Goal: Information Seeking & Learning: Learn about a topic

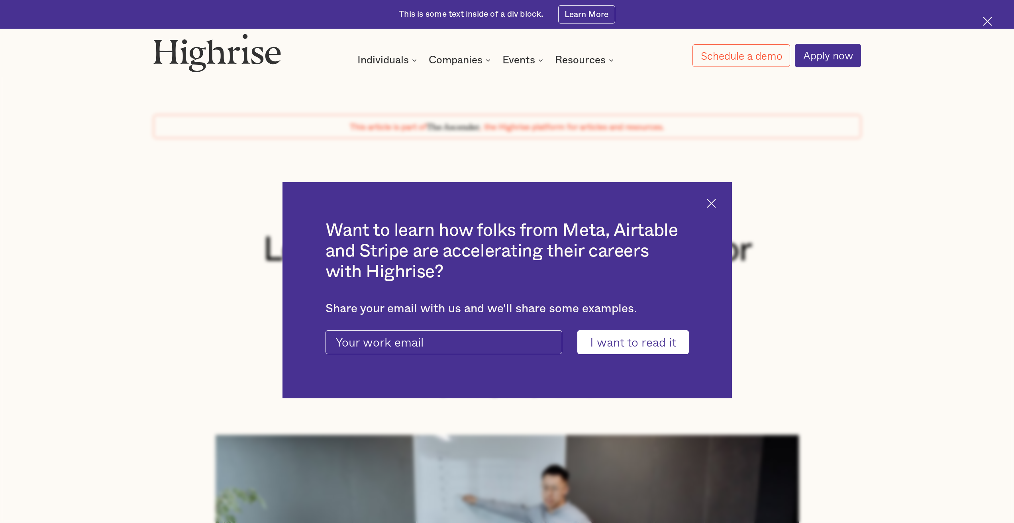
drag, startPoint x: 723, startPoint y: 202, endPoint x: 719, endPoint y: 202, distance: 4.8
click at [721, 202] on div "Want to learn how folks from Meta, Airtable and Stripe are accelerating their c…" at bounding box center [508, 290] width 450 height 216
click at [716, 202] on img at bounding box center [711, 203] width 9 height 9
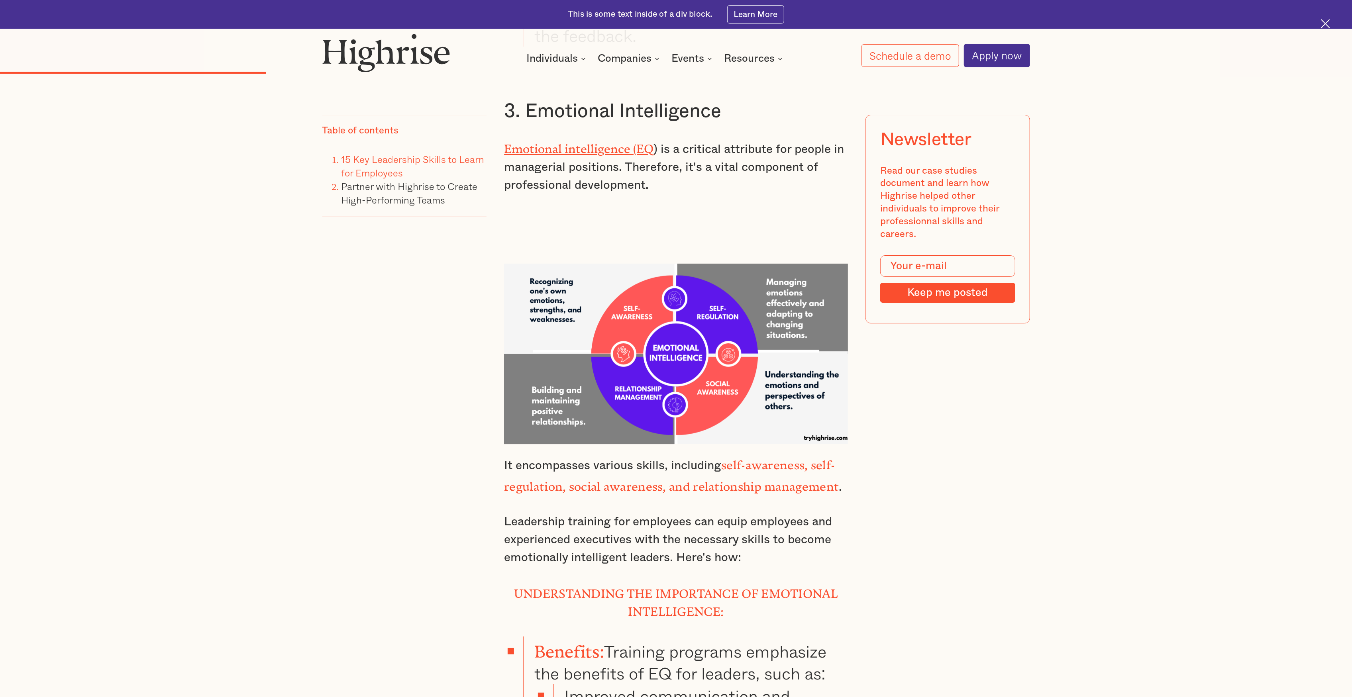
scroll to position [3879, 0]
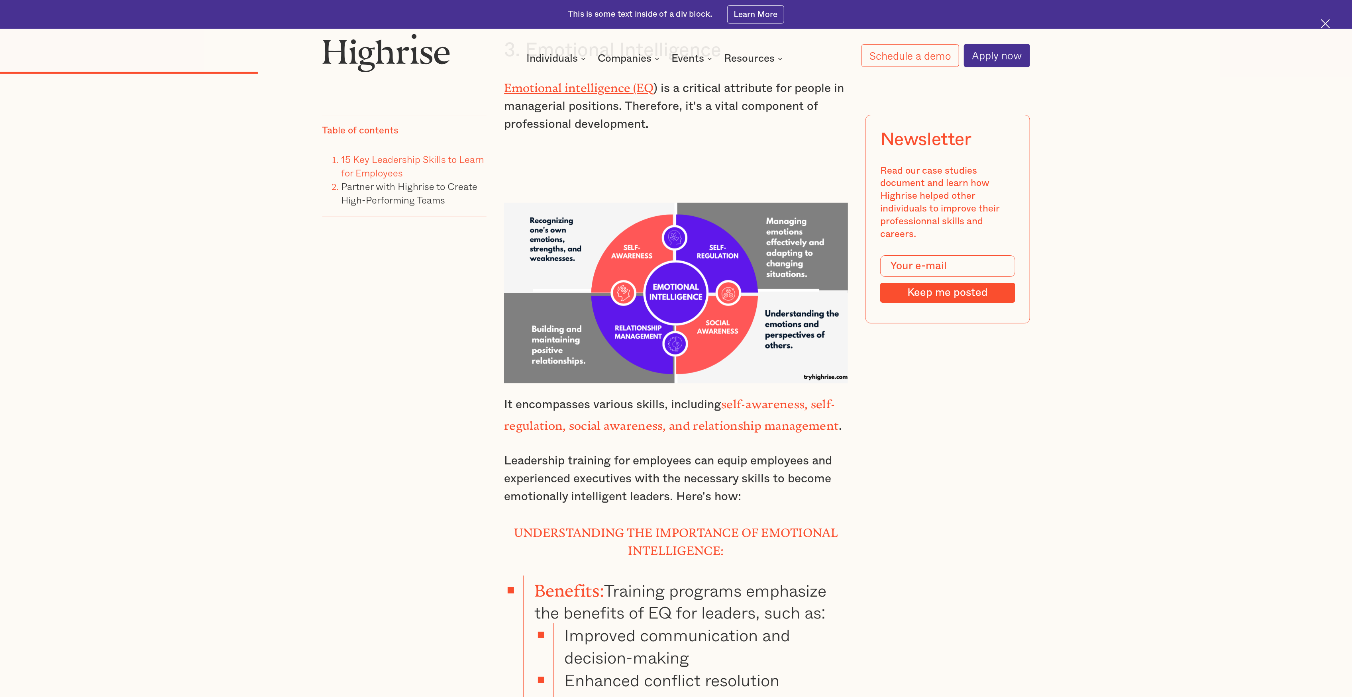
click at [587, 523] on h4 "Understanding the Importance of Emotional Intelligence:" at bounding box center [676, 541] width 344 height 36
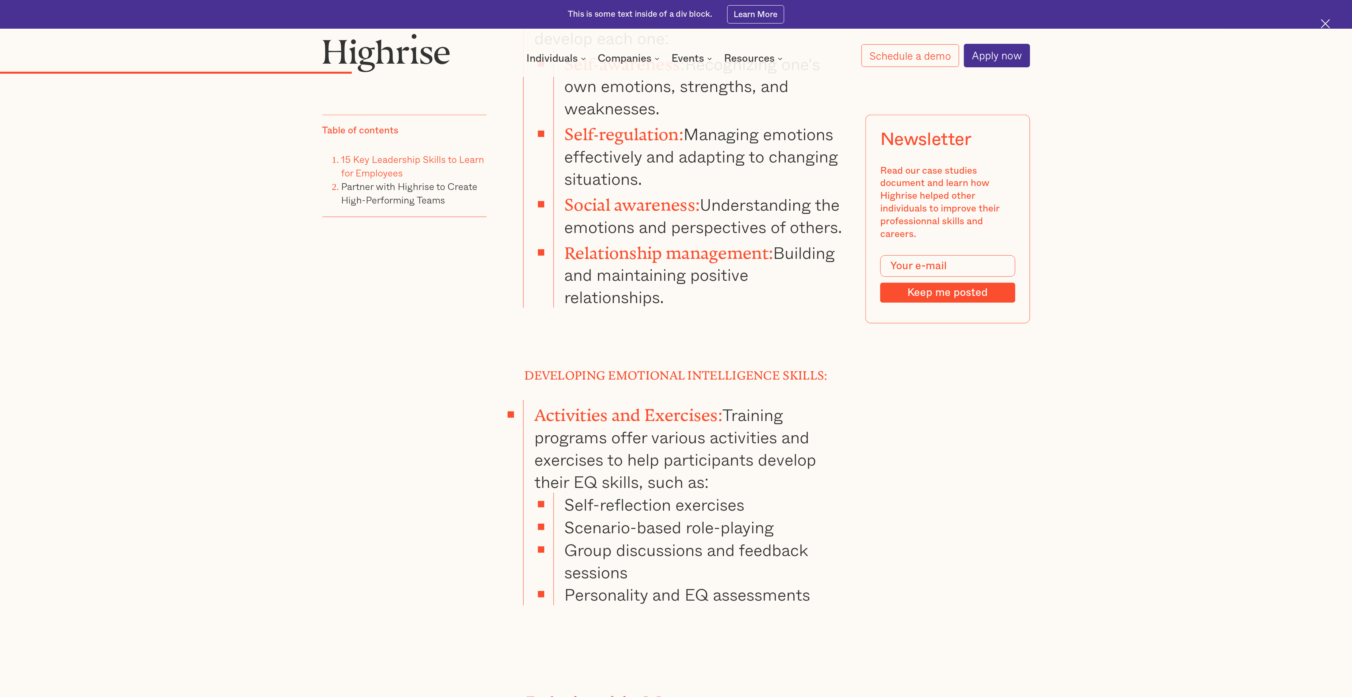
scroll to position [4783, 0]
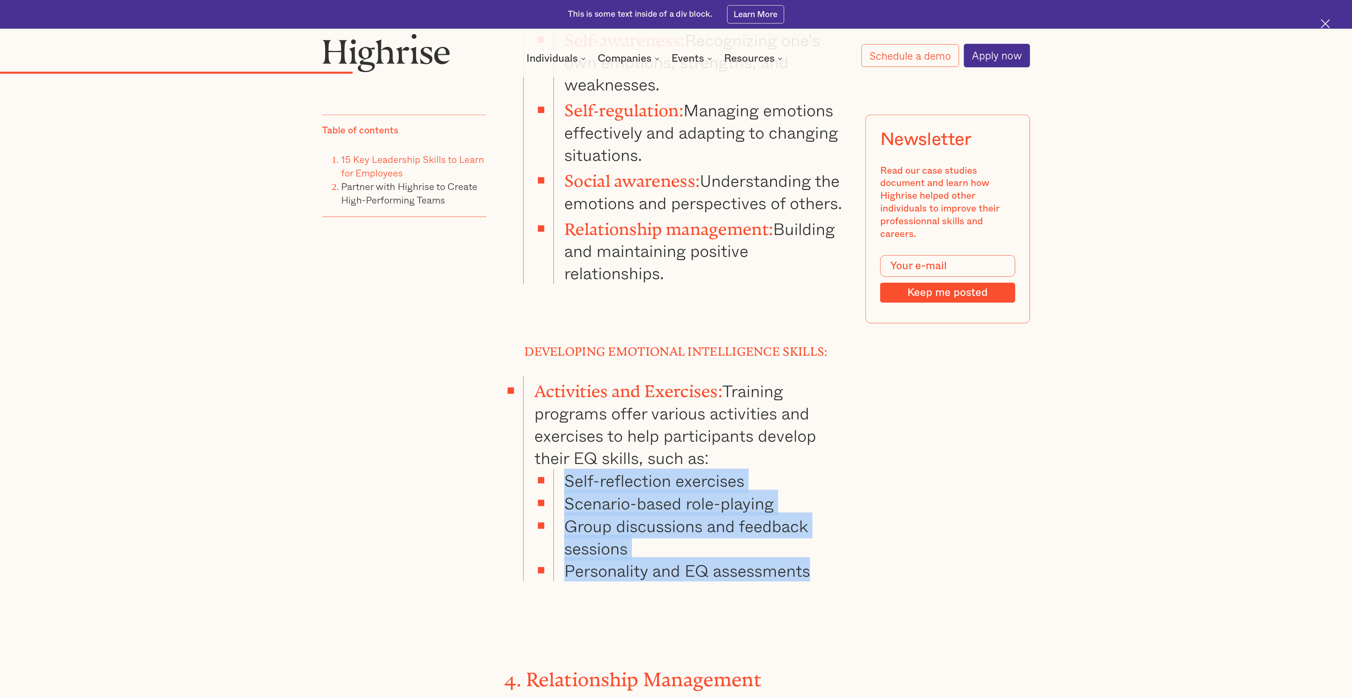
drag, startPoint x: 818, startPoint y: 419, endPoint x: 565, endPoint y: 317, distance: 273.3
click at [565, 469] on ul "Self-reflection exercises Scenario-based role-playing Group discussions and fee…" at bounding box center [684, 525] width 328 height 113
copy ul "Self-reflection exercises Scenario-based role-playing Group discussions and fee…"
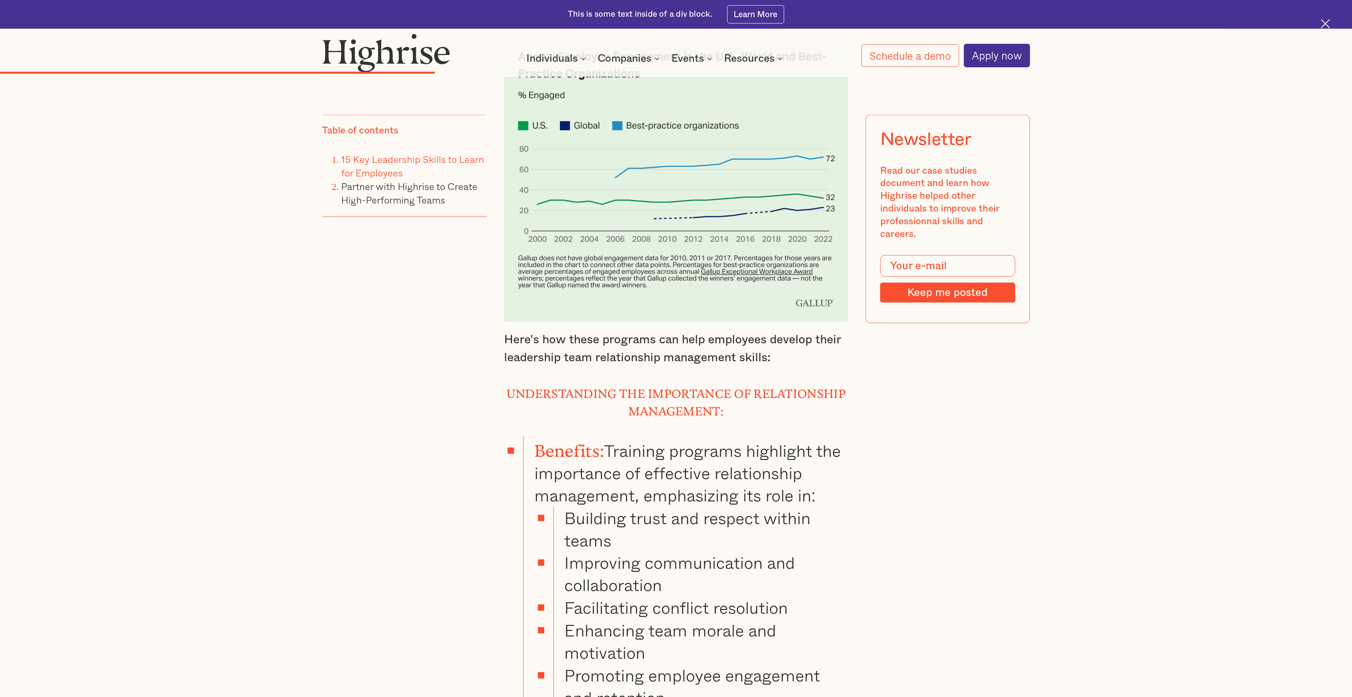
scroll to position [5686, 0]
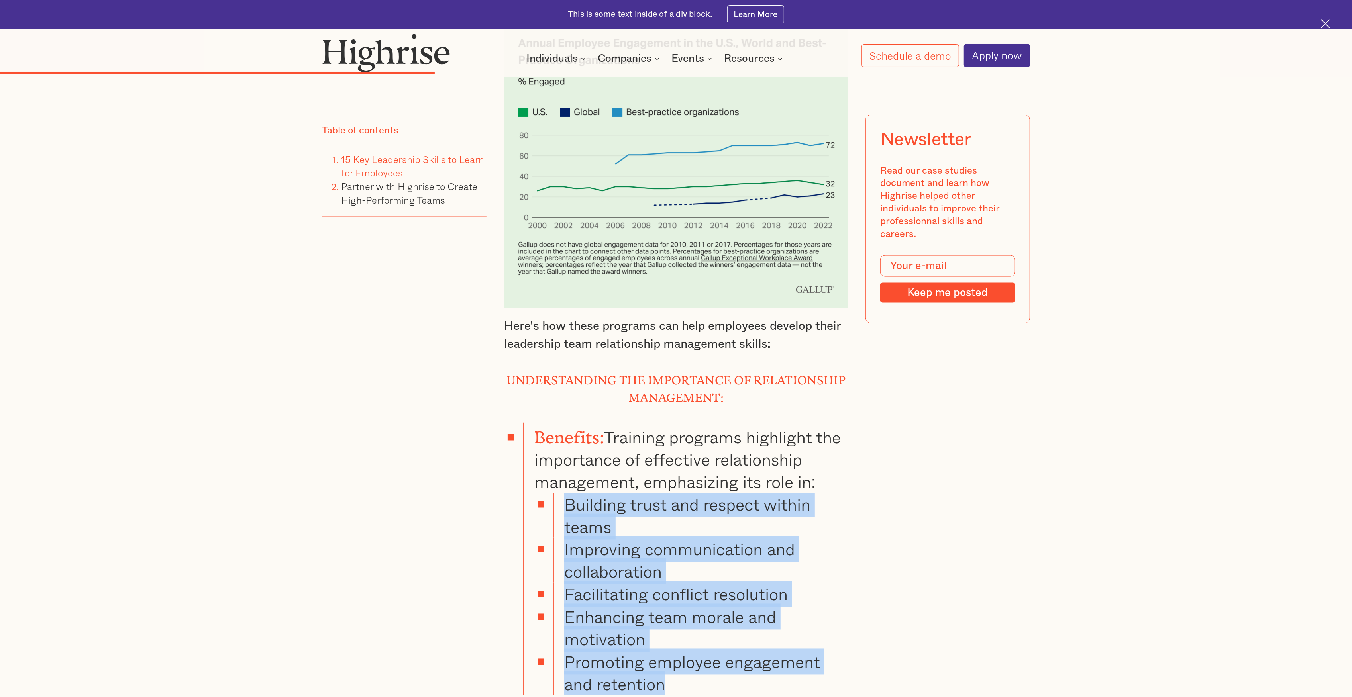
drag, startPoint x: 670, startPoint y: 536, endPoint x: 560, endPoint y: 352, distance: 214.5
click at [560, 493] on ul "Building trust and respect within teams Improving communication and collaborati…" at bounding box center [684, 594] width 328 height 202
copy ul "Building trust and respect within teams Improving communication and collaborati…"
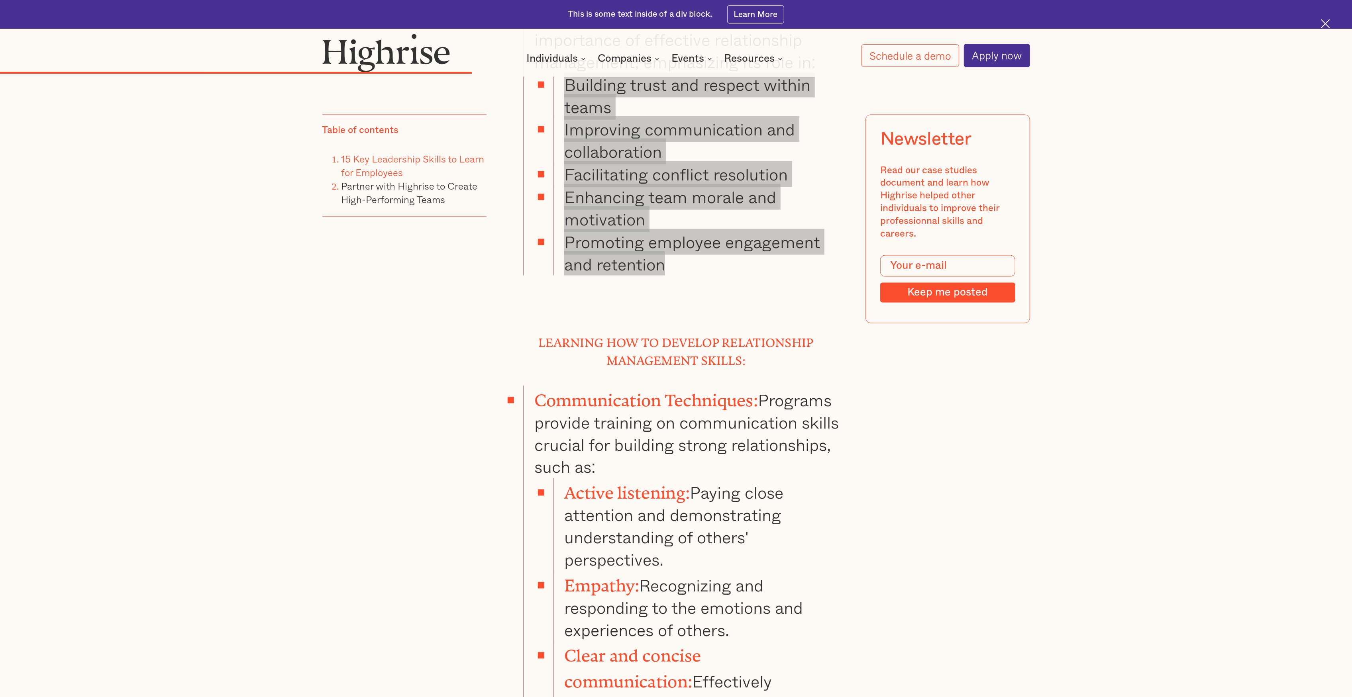
scroll to position [6111, 0]
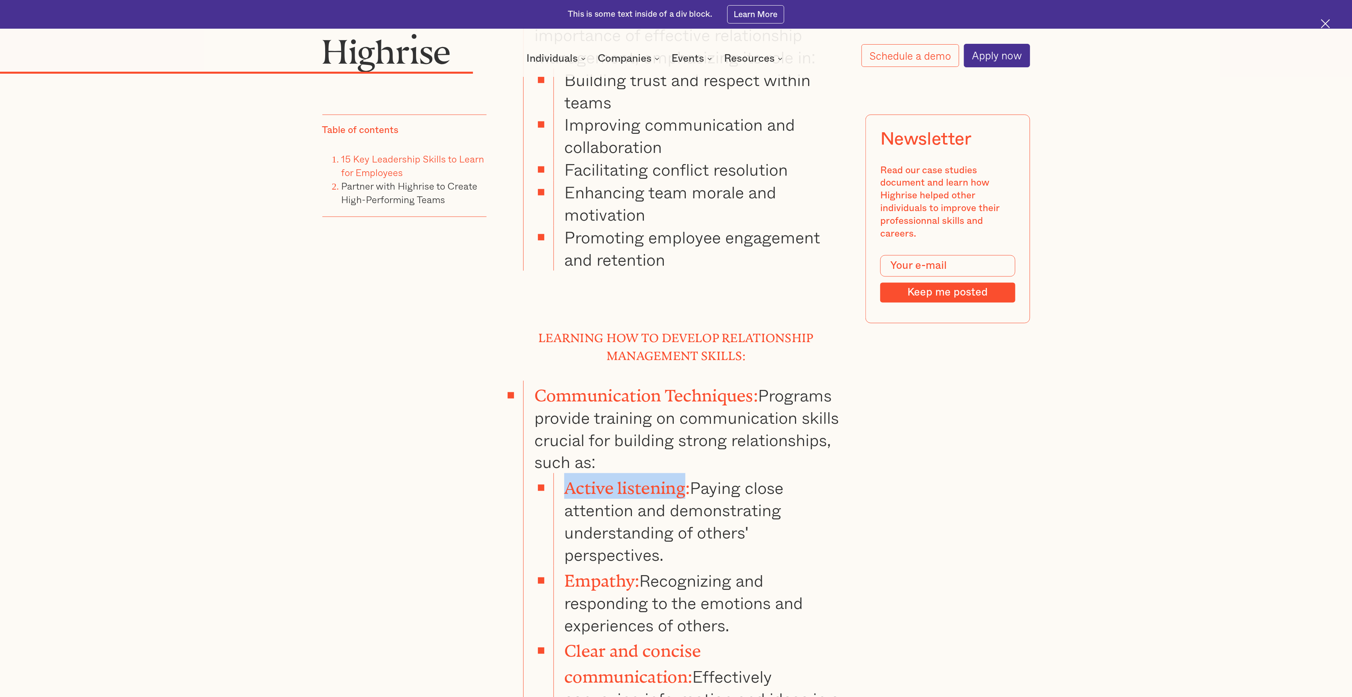
drag, startPoint x: 689, startPoint y: 323, endPoint x: 569, endPoint y: 322, distance: 119.6
click at [569, 479] on strong "Active listening:" at bounding box center [627, 484] width 126 height 11
copy strong "Active listening"
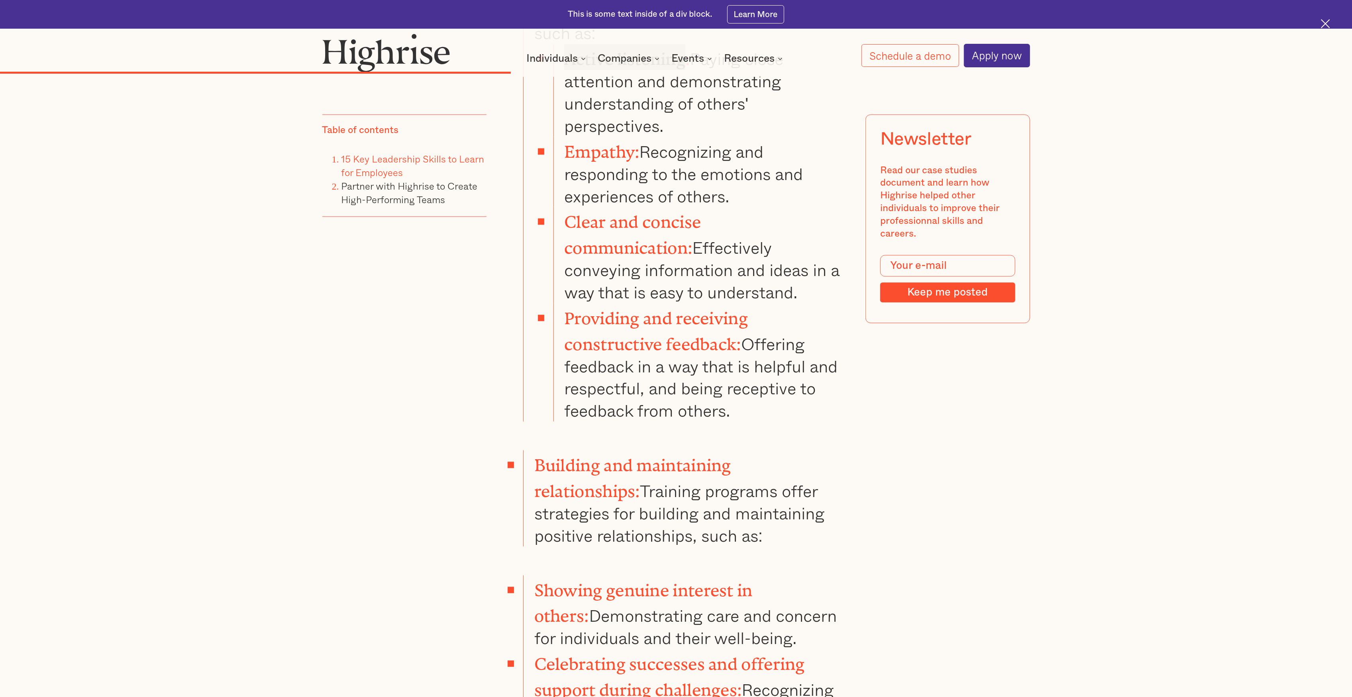
scroll to position [6590, 0]
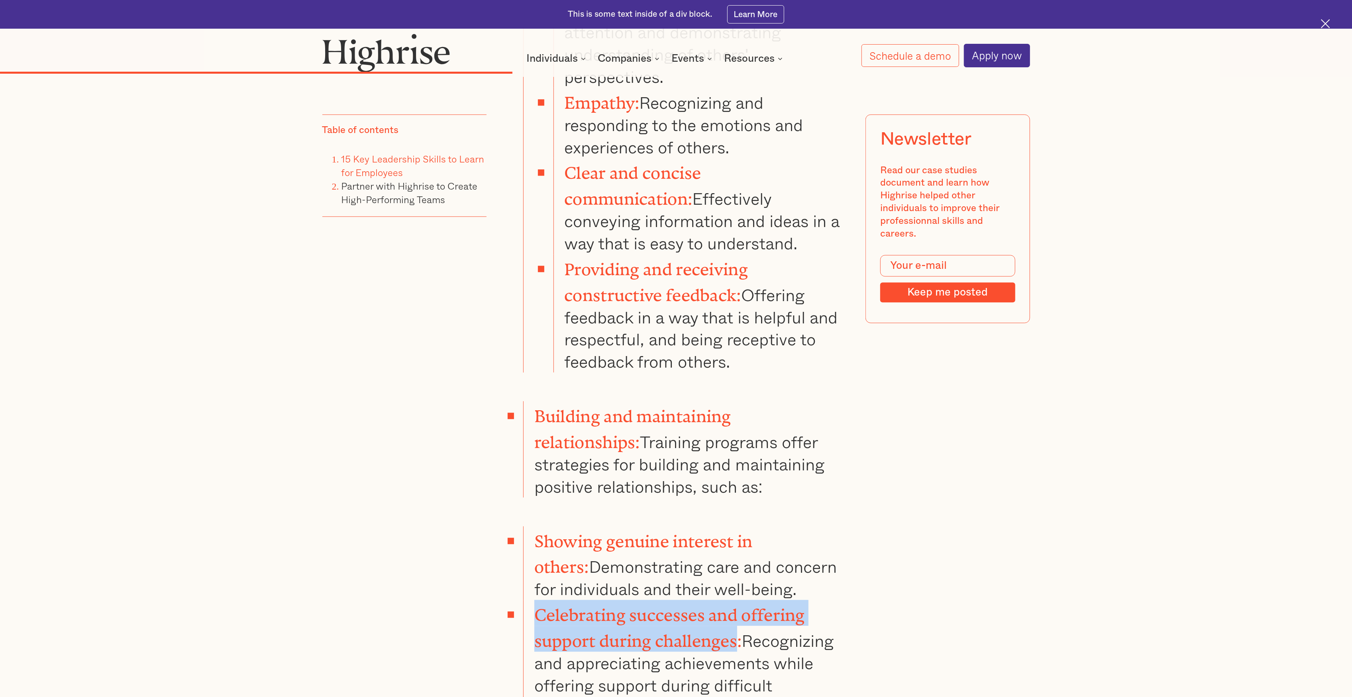
drag, startPoint x: 737, startPoint y: 448, endPoint x: 536, endPoint y: 431, distance: 201.6
click at [536, 523] on strong "Celebrating successes and offering support during challenges:" at bounding box center [669, 624] width 271 height 37
copy strong "Celebrating successes and offering support during challenges"
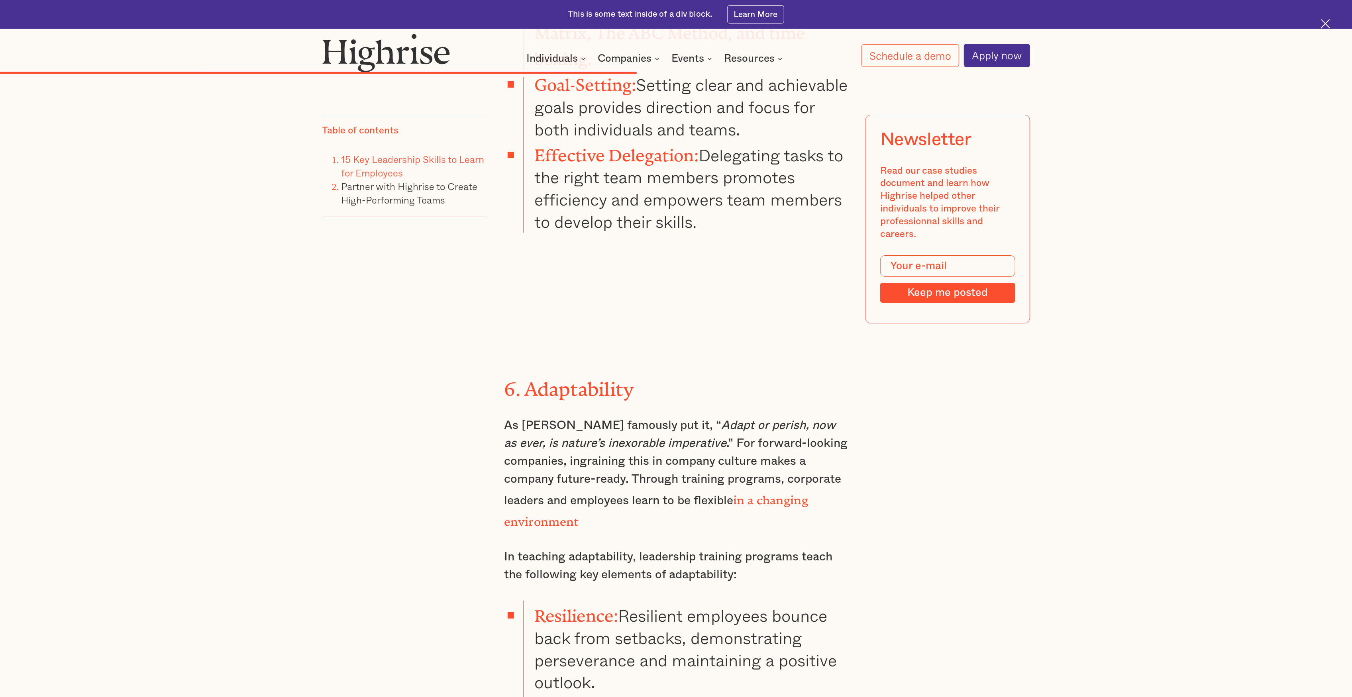
scroll to position [7971, 0]
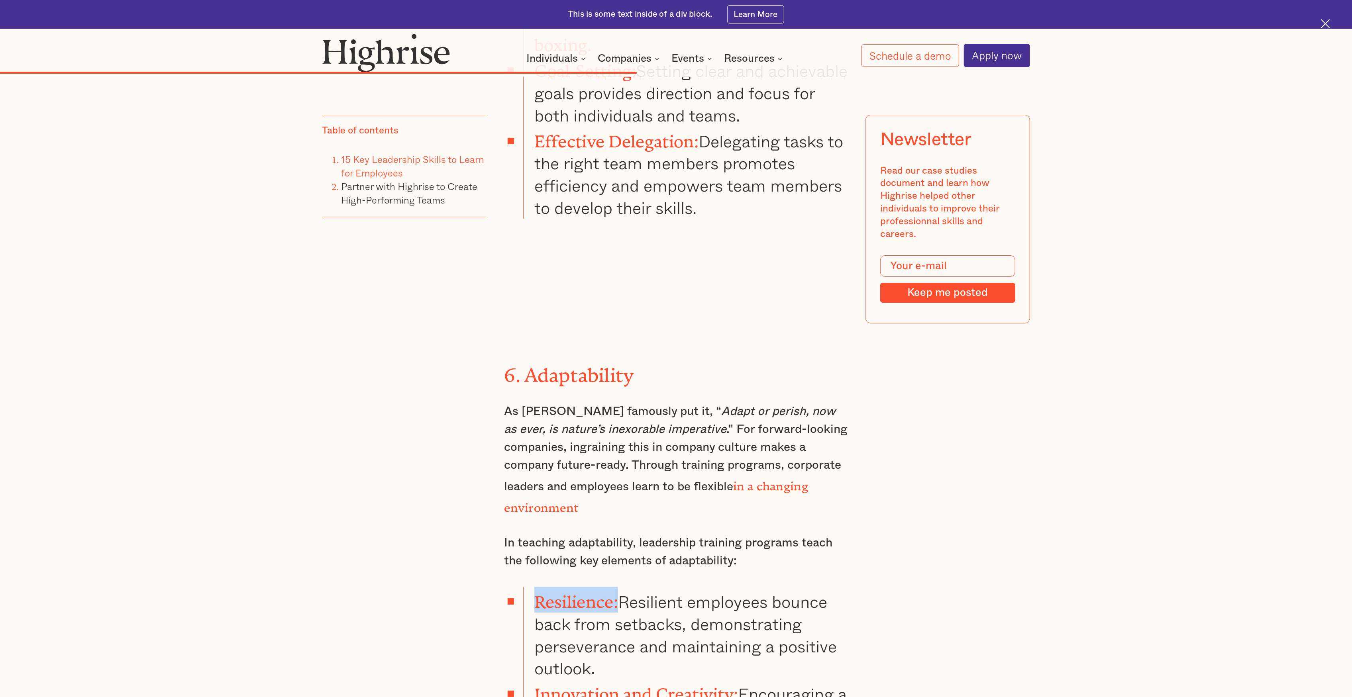
drag, startPoint x: 621, startPoint y: 367, endPoint x: 529, endPoint y: 365, distance: 92.1
click at [529, 523] on li "Resilience: Resilient employees bounce back from setbacks, demonstrating persev…" at bounding box center [685, 633] width 325 height 92
copy strong "Resilience:"
drag, startPoint x: 624, startPoint y: 434, endPoint x: 627, endPoint y: 372, distance: 61.8
click at [627, 523] on li "Resilience: Resilient employees bounce back from setbacks, demonstrating persev…" at bounding box center [685, 633] width 325 height 92
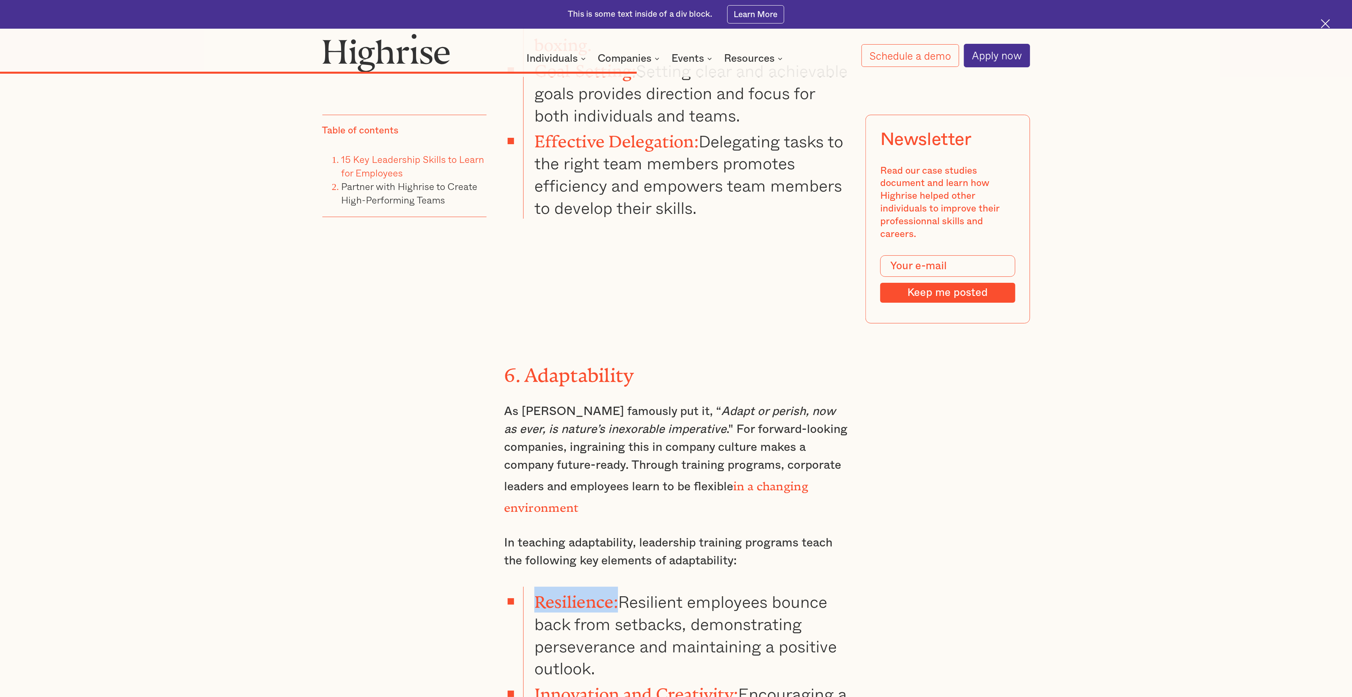
copy li "Resilient employees bounce back from setbacks, demonstrating perseverance and m…"
drag, startPoint x: 741, startPoint y: 467, endPoint x: 536, endPoint y: 461, distance: 205.3
copy strong "Innovation and Creativity:"
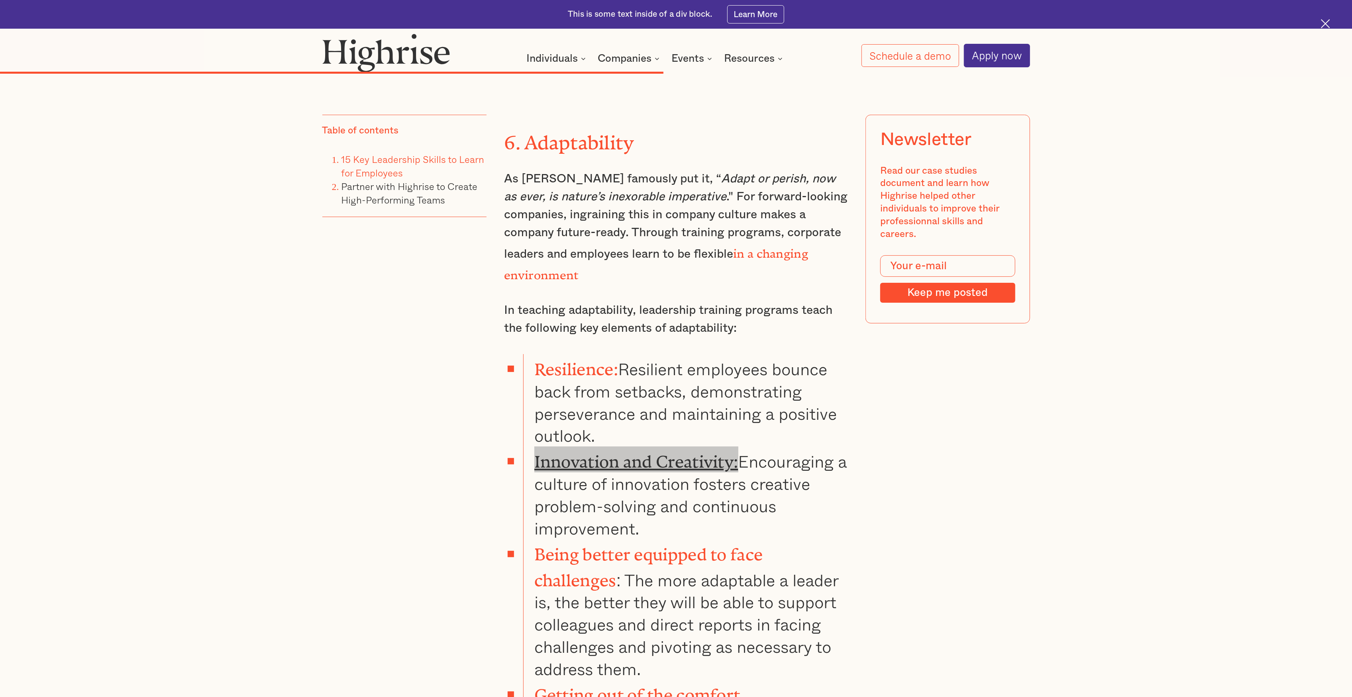
scroll to position [8184, 0]
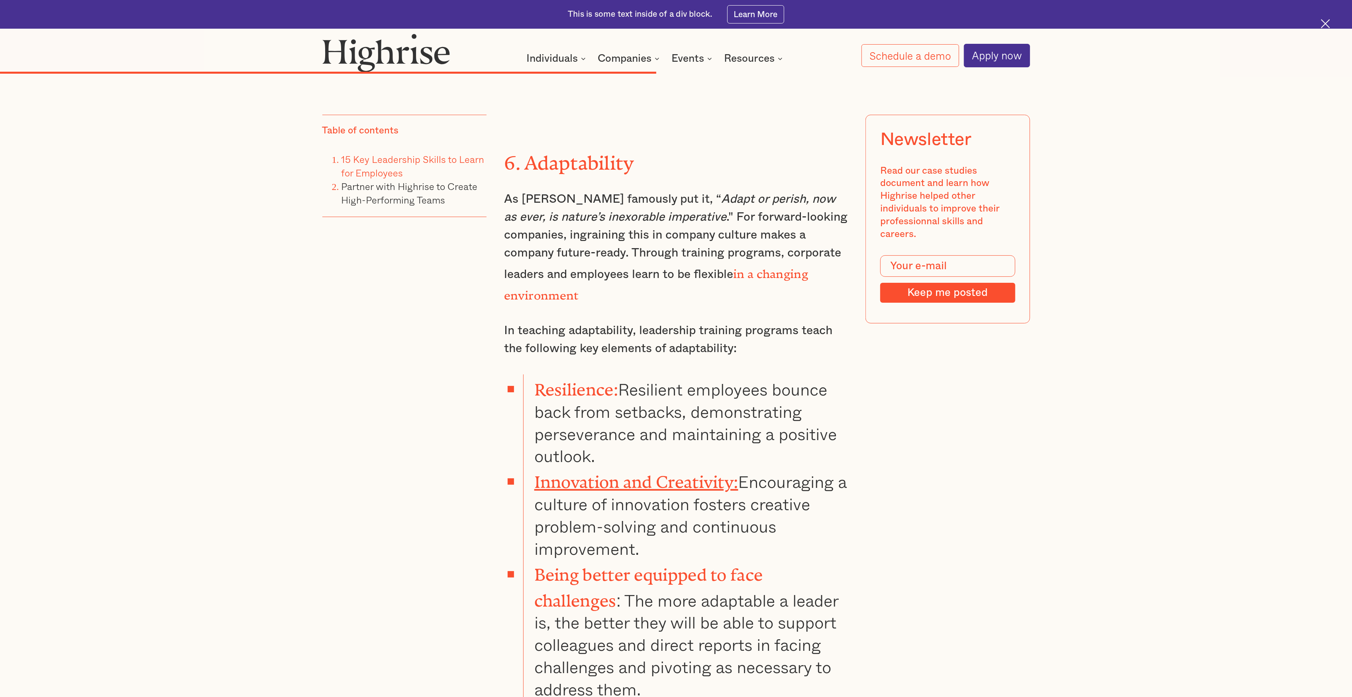
click at [997, 411] on div "Just as [PERSON_NAME] famously opened [PERSON_NAME] with the observation that "…" at bounding box center [676, 525] width 708 height 15804
drag, startPoint x: 678, startPoint y: 608, endPoint x: 531, endPoint y: 501, distance: 181.7
copy li "Employees learn ways to get out of their comfort zone, such as taking advantage…"
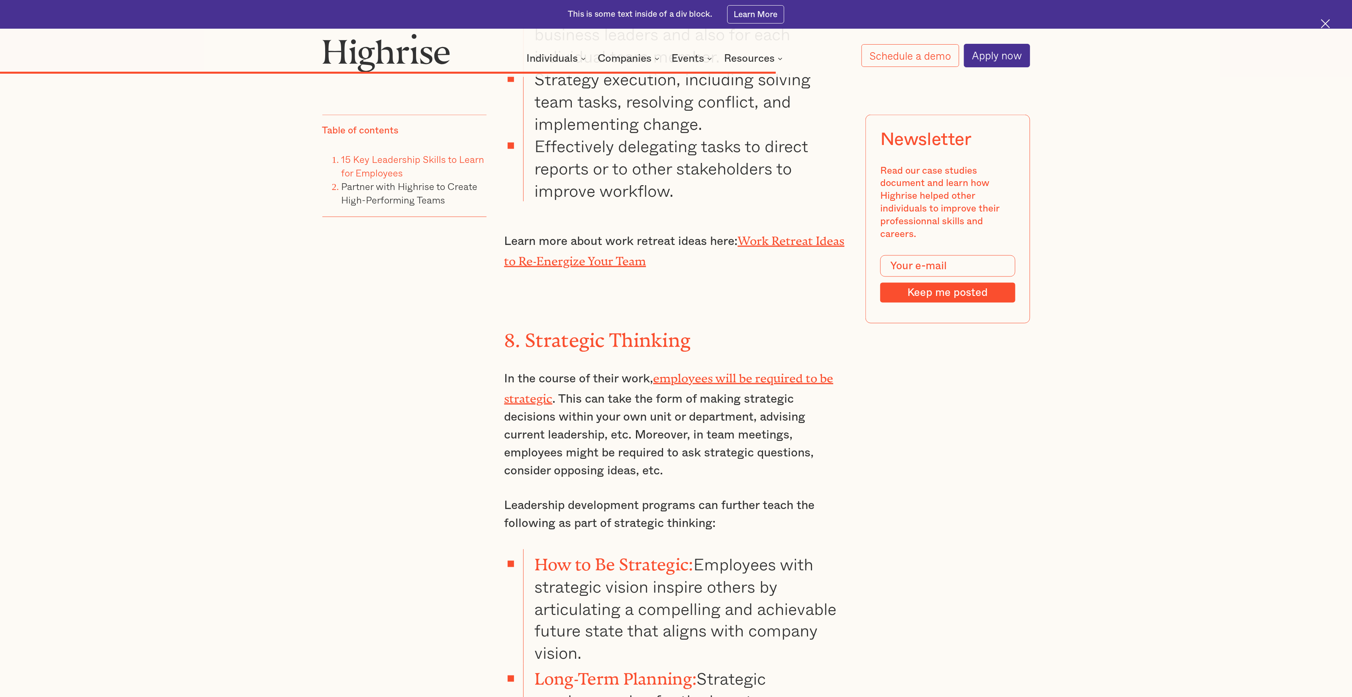
scroll to position [9459, 0]
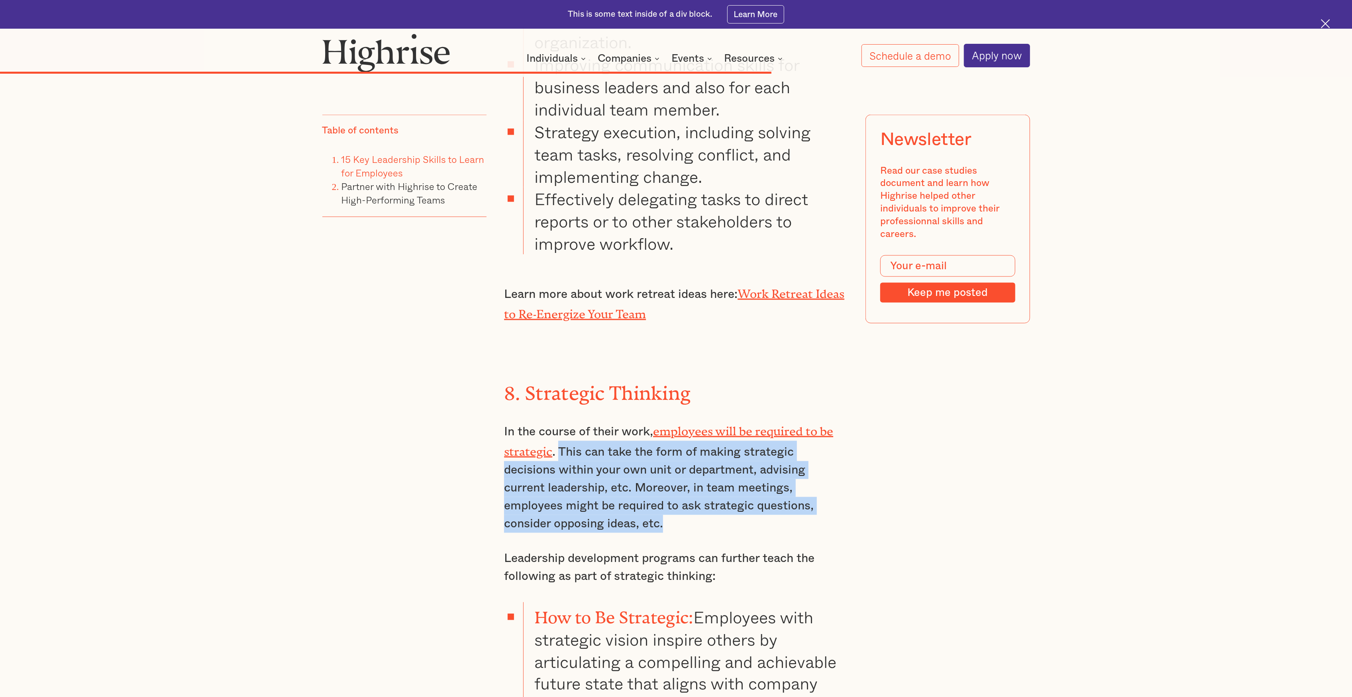
drag, startPoint x: 560, startPoint y: 228, endPoint x: 557, endPoint y: 159, distance: 69.8
click at [557, 421] on p "In the course of their work, employees will be required to be strategic . This …" at bounding box center [676, 477] width 344 height 112
copy p "This can take the form of making strategic decisions within your own unit or de…"
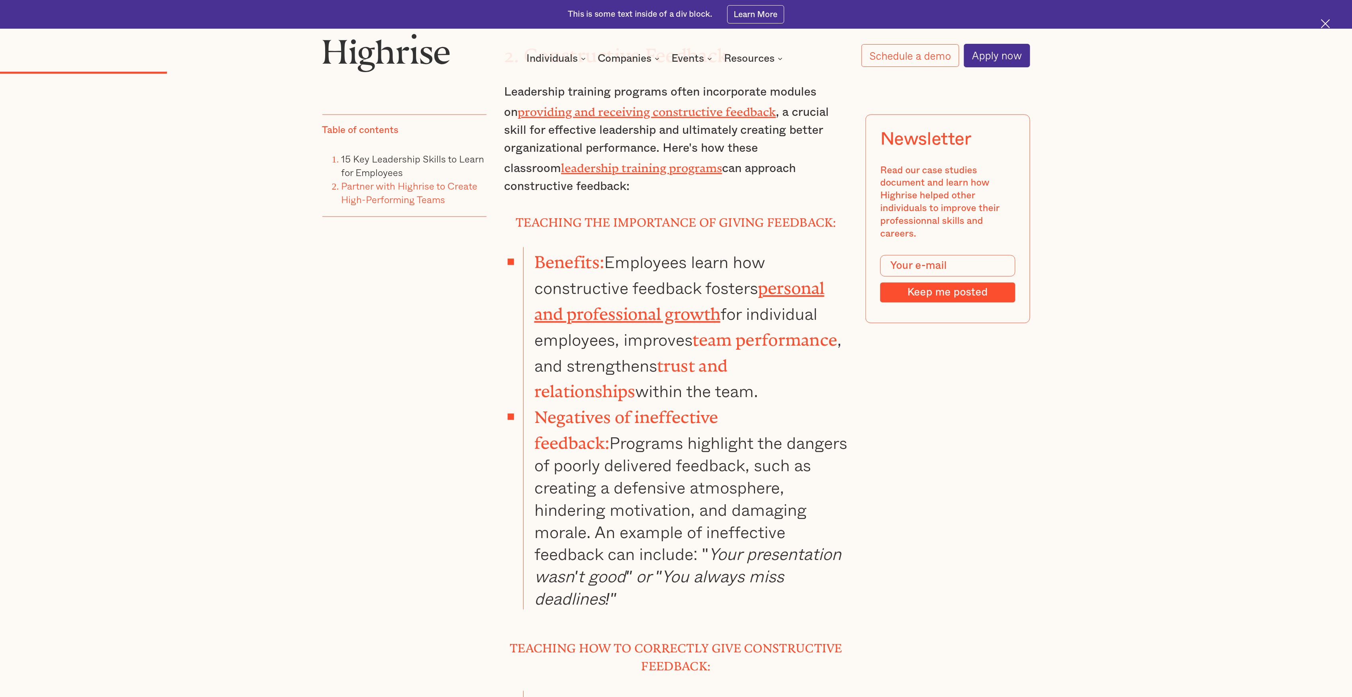
scroll to position [2763, 0]
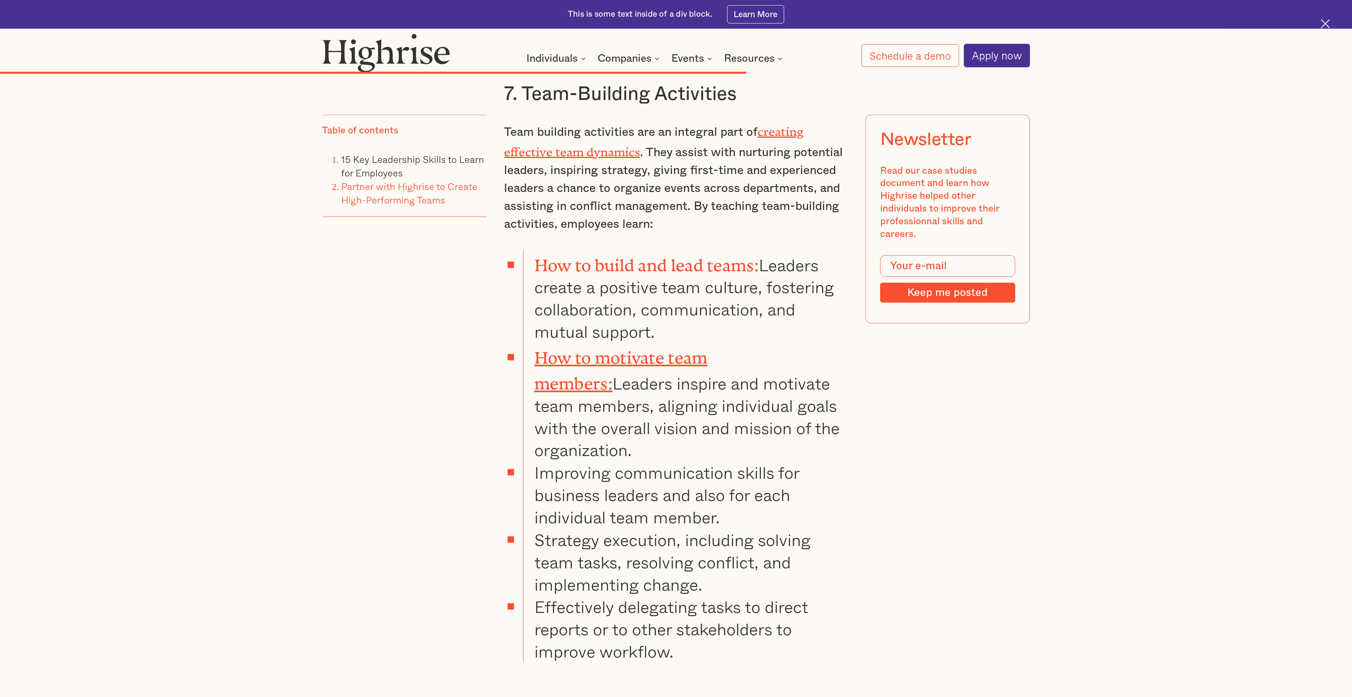
scroll to position [9195, 0]
